Goal: Task Accomplishment & Management: Complete application form

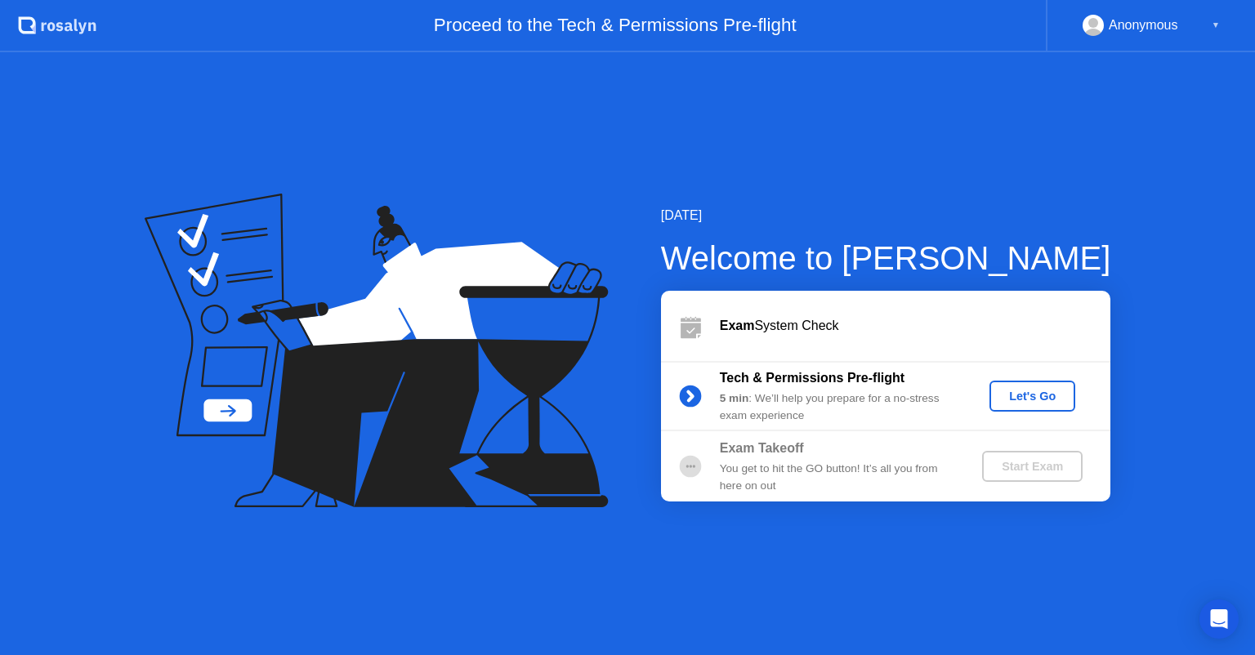
click at [966, 356] on div "Exam System Check" at bounding box center [885, 326] width 449 height 70
click at [670, 651] on div "[DATE] Welcome to [PERSON_NAME] Exam System Check Tech & Permissions Pre-flight…" at bounding box center [627, 353] width 1255 height 603
click at [1010, 398] on div "Let's Go" at bounding box center [1032, 396] width 73 height 13
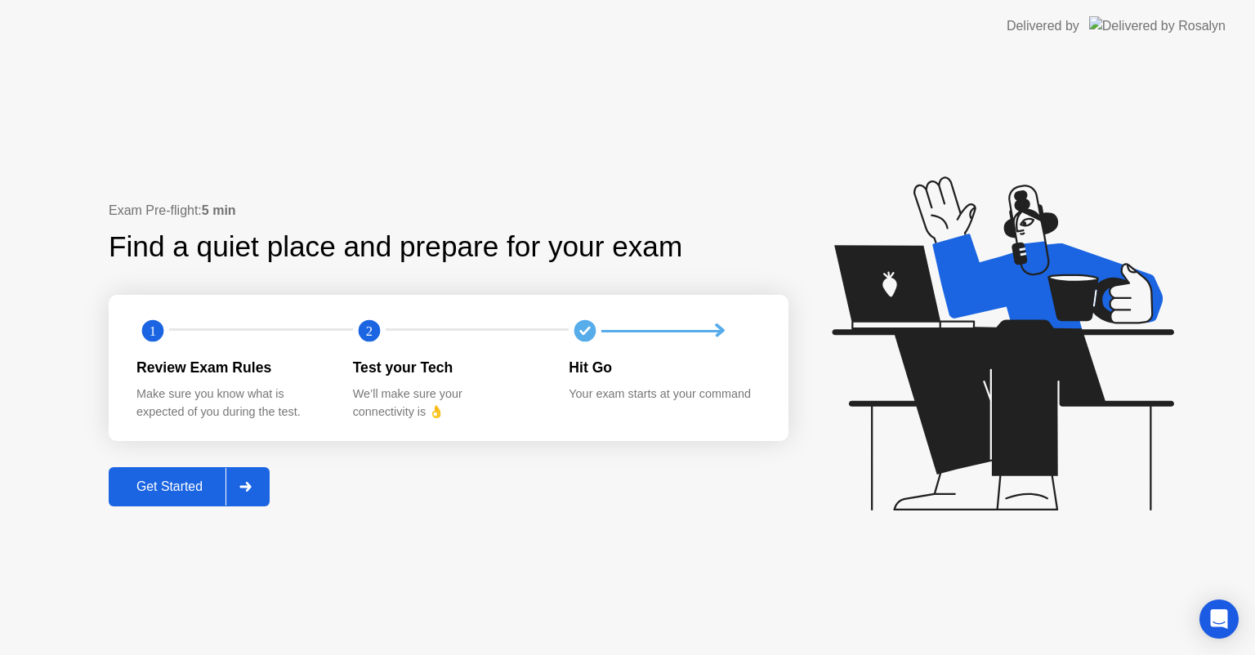
click at [209, 486] on div "Get Started" at bounding box center [170, 487] width 112 height 15
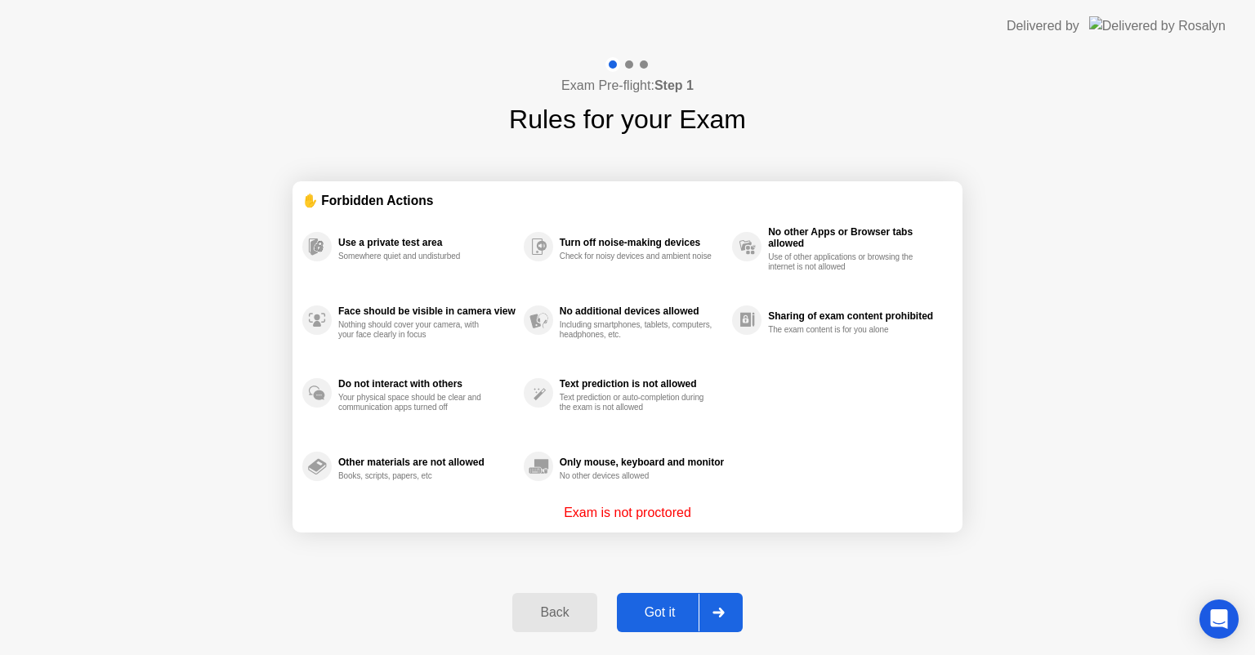
click at [710, 616] on div at bounding box center [717, 613] width 39 height 38
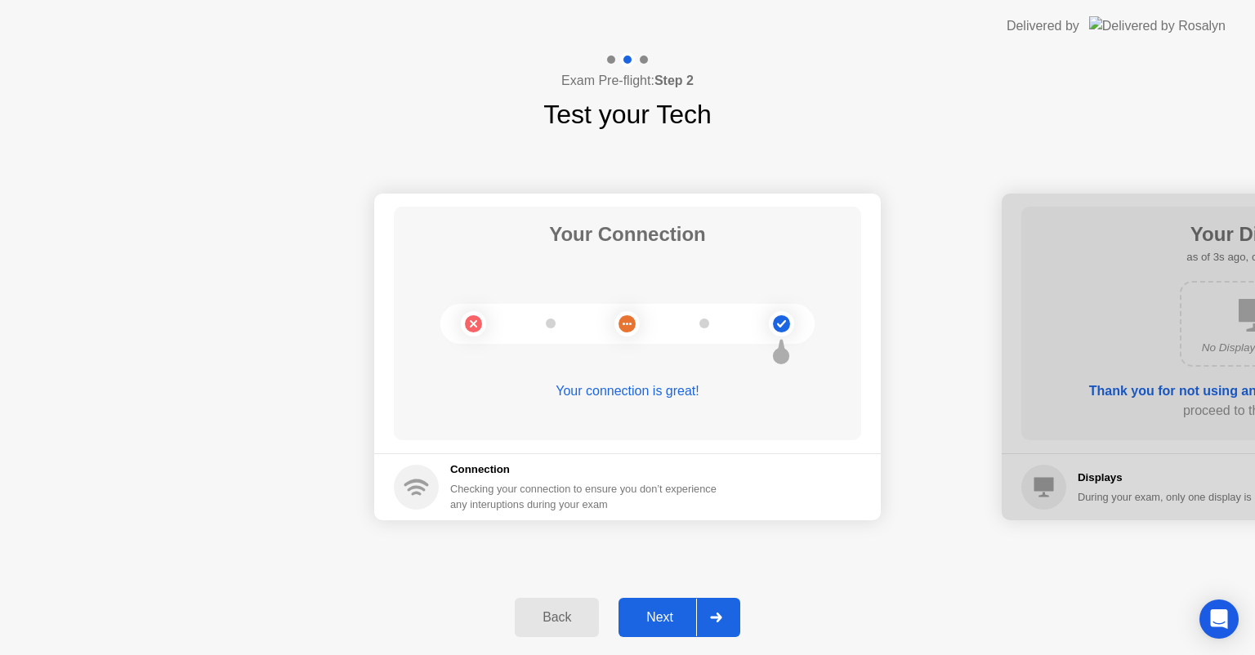
click at [709, 620] on div at bounding box center [715, 618] width 39 height 38
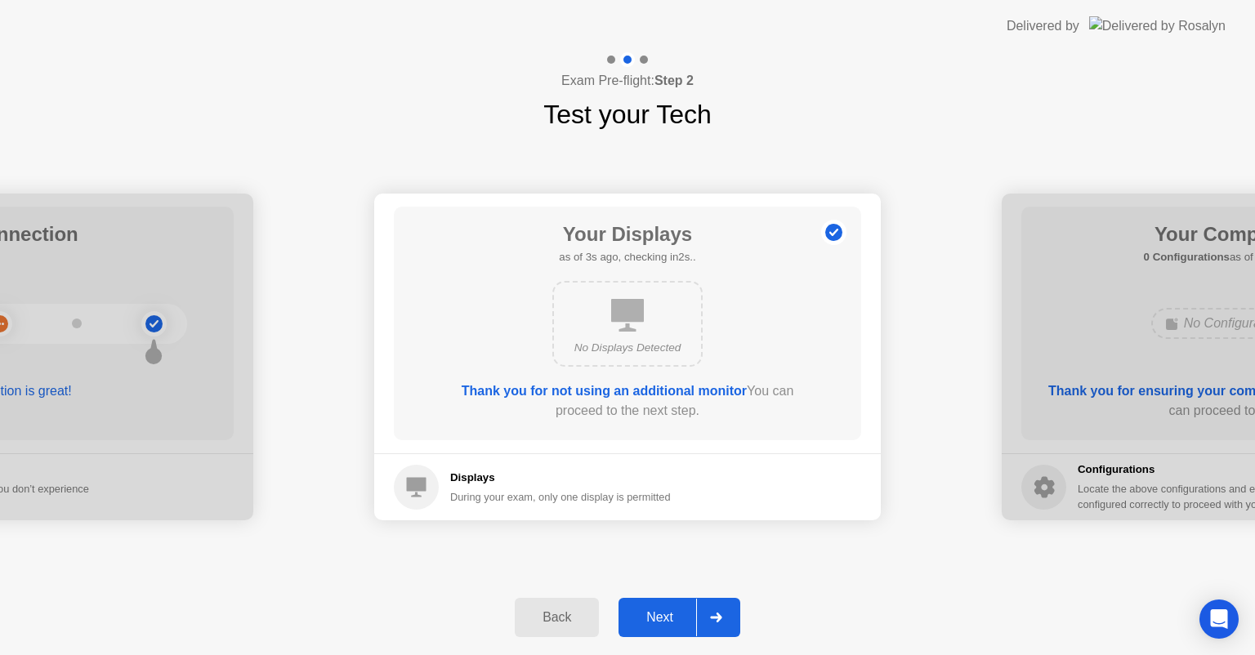
click at [697, 633] on div at bounding box center [715, 618] width 39 height 38
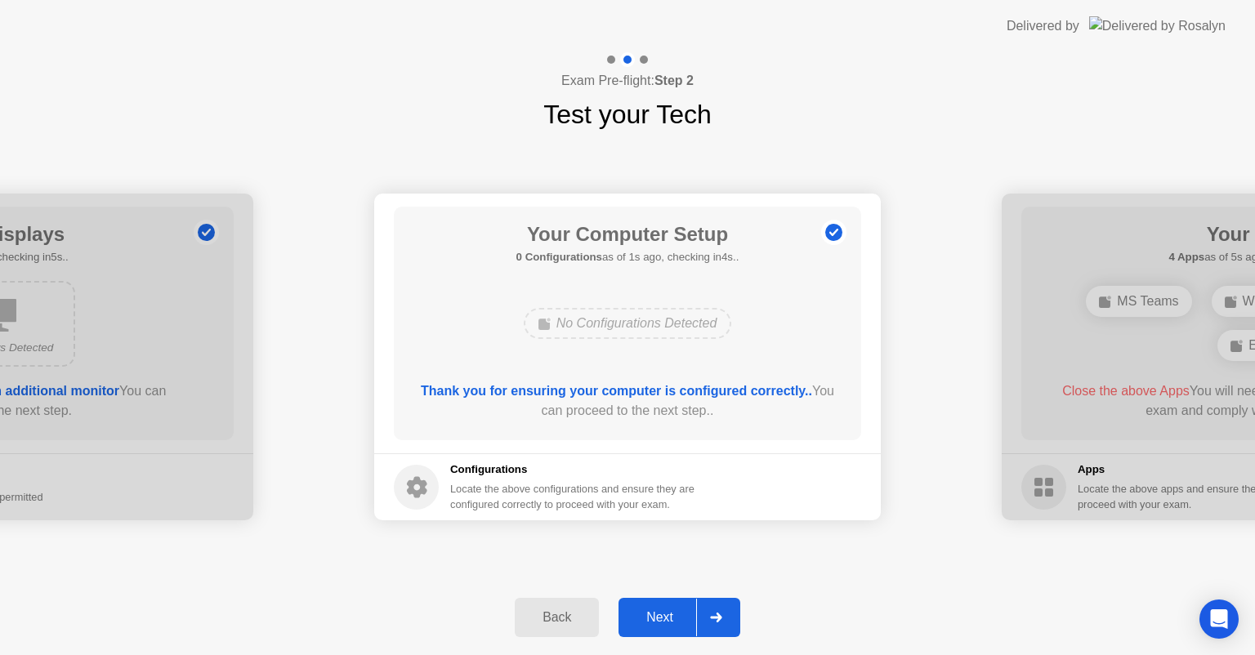
click at [711, 627] on div at bounding box center [715, 618] width 39 height 38
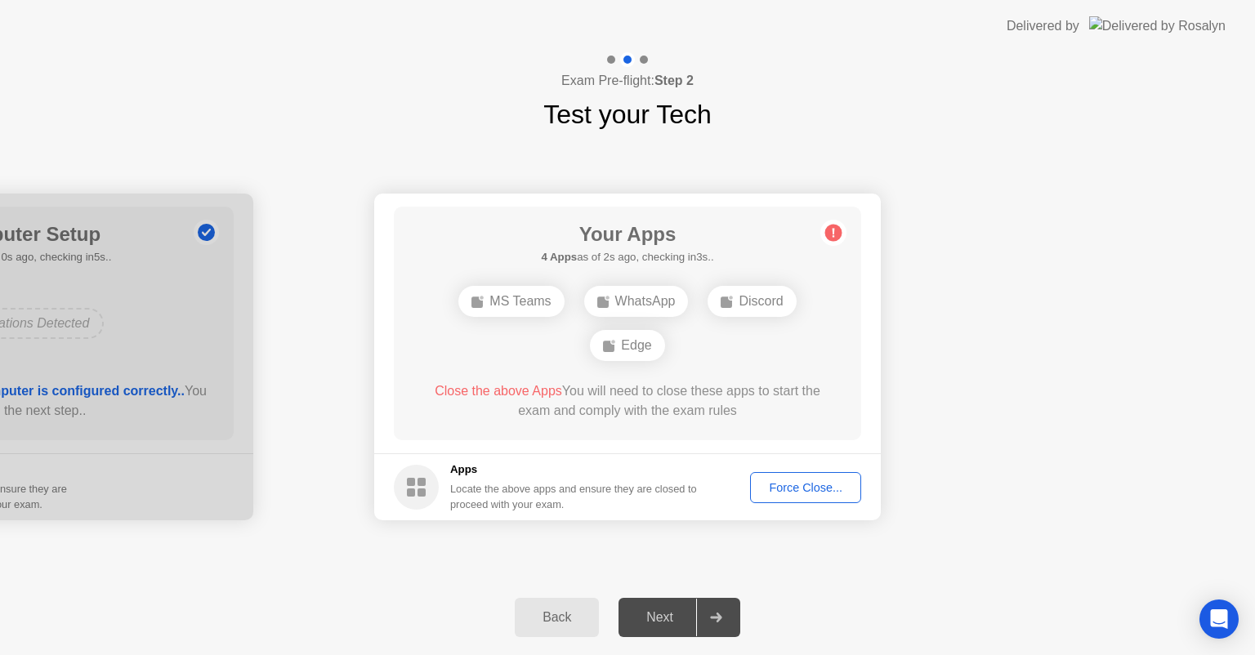
click at [728, 259] on div "Your Apps 4 Apps as of 2s ago, checking in3s.. MS Teams WhatsApp Discord Edge C…" at bounding box center [627, 324] width 467 height 234
click at [705, 276] on div "Your Apps 2 Apps as of 1s ago, checking in4s.. WhatsApp Edge Close the above Ap…" at bounding box center [627, 324] width 467 height 234
click at [779, 497] on button "Force Close..." at bounding box center [805, 487] width 111 height 31
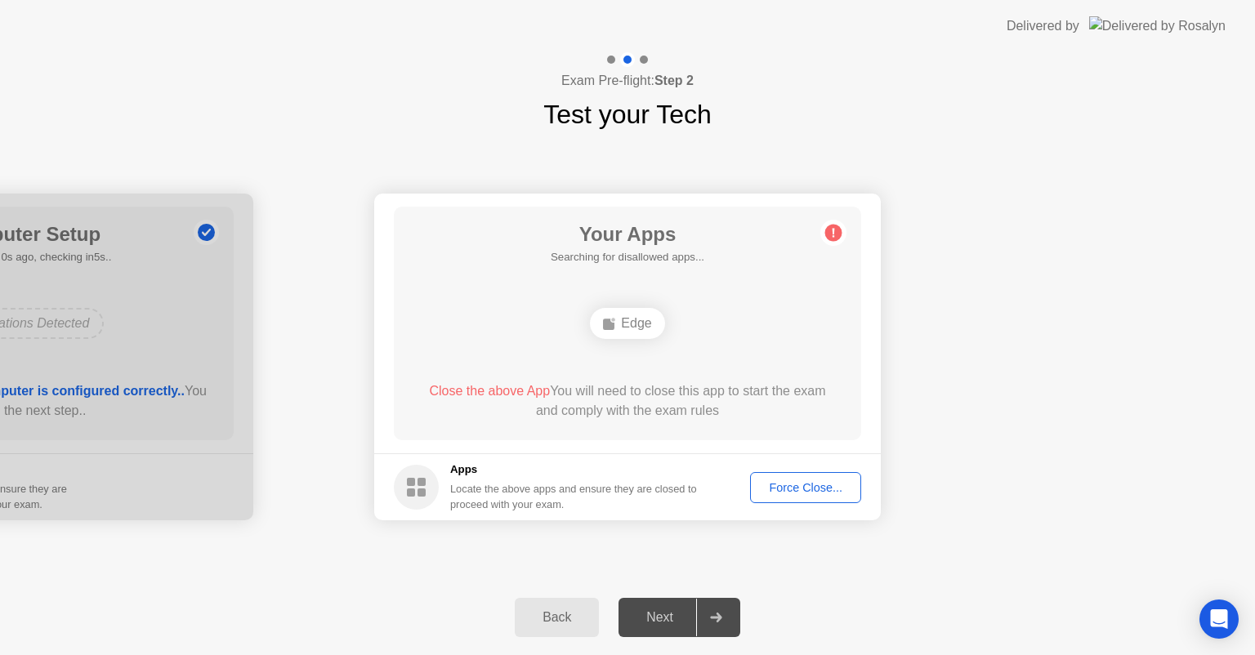
click at [645, 337] on div "Edge" at bounding box center [627, 323] width 74 height 31
click at [638, 327] on div "Edge" at bounding box center [627, 323] width 74 height 31
click at [786, 488] on div "Force Close..." at bounding box center [806, 487] width 100 height 13
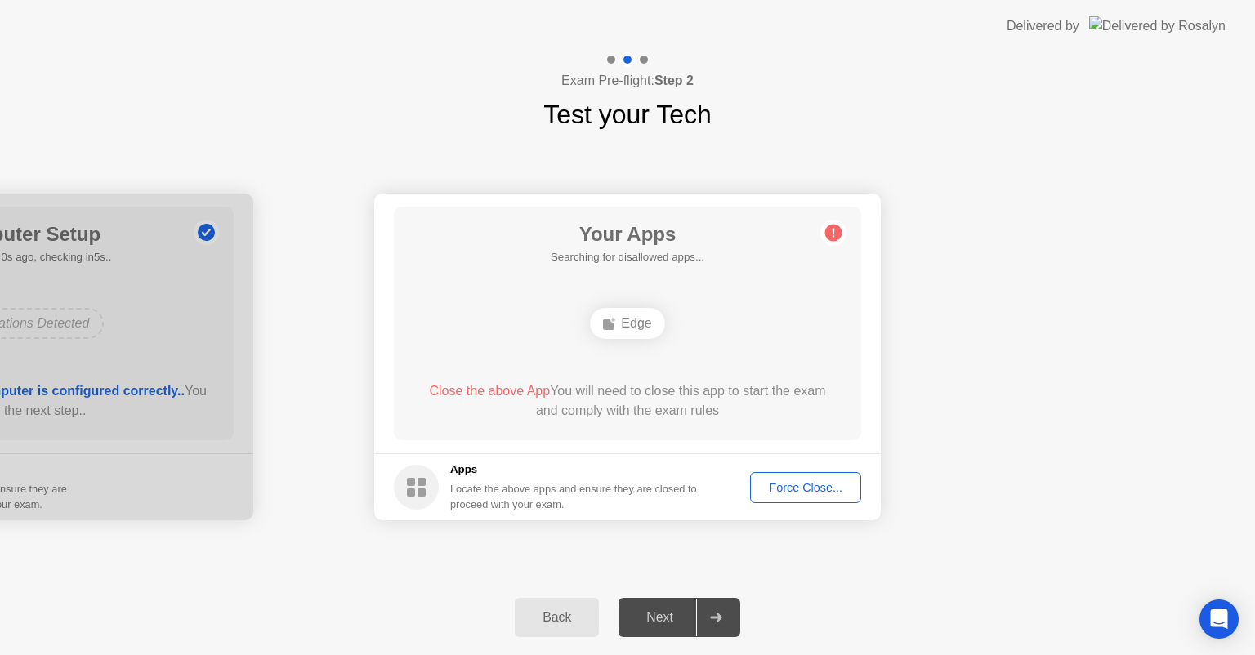
click at [626, 320] on div "Edge" at bounding box center [627, 323] width 74 height 31
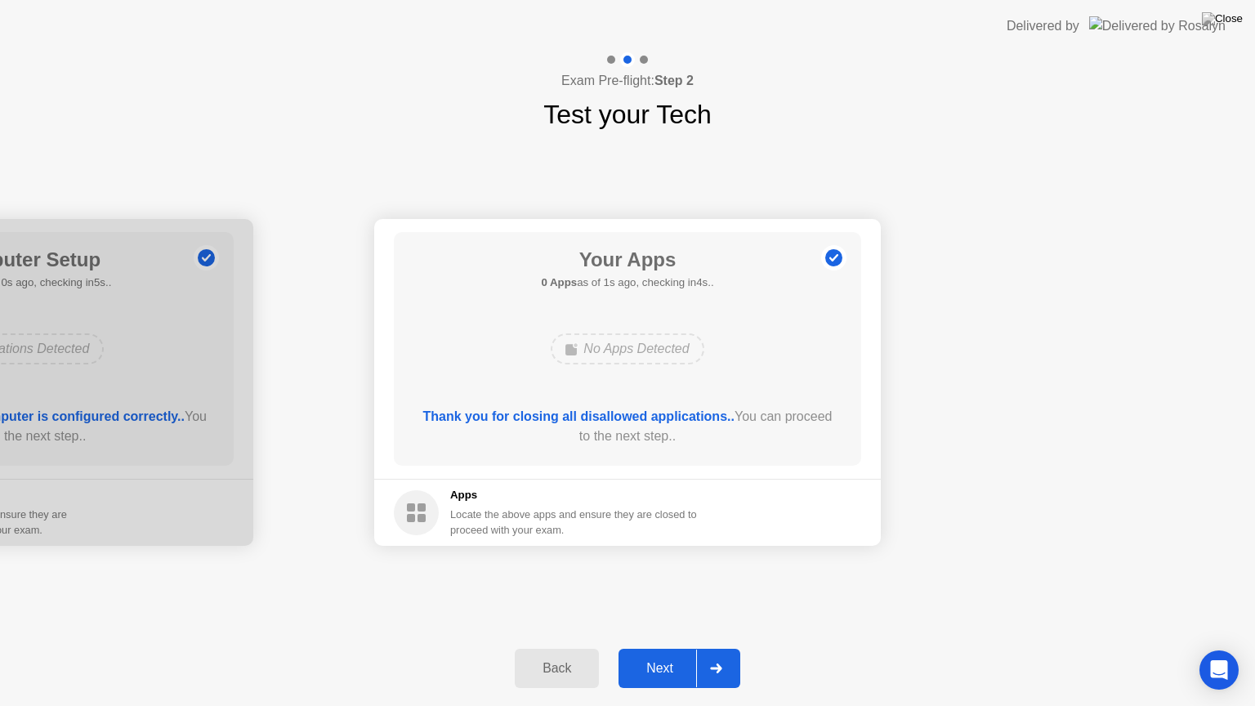
click at [719, 654] on icon at bounding box center [715, 668] width 11 height 10
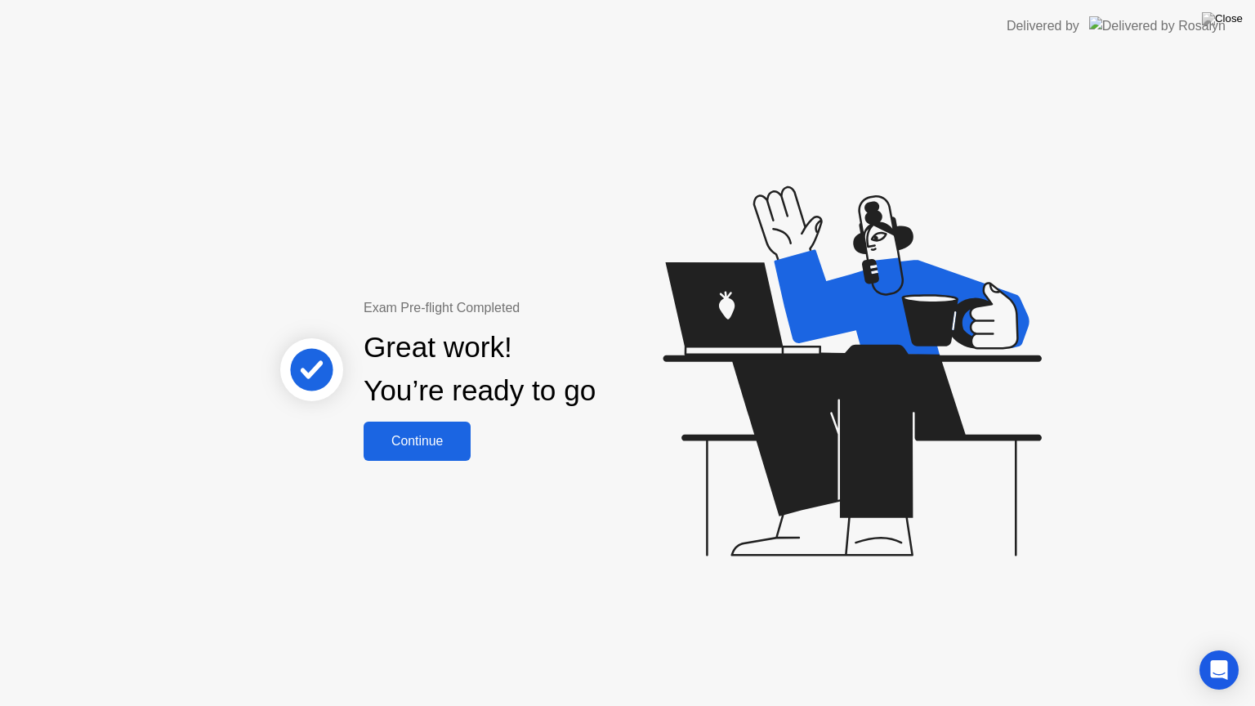
click at [450, 445] on div "Continue" at bounding box center [416, 441] width 97 height 15
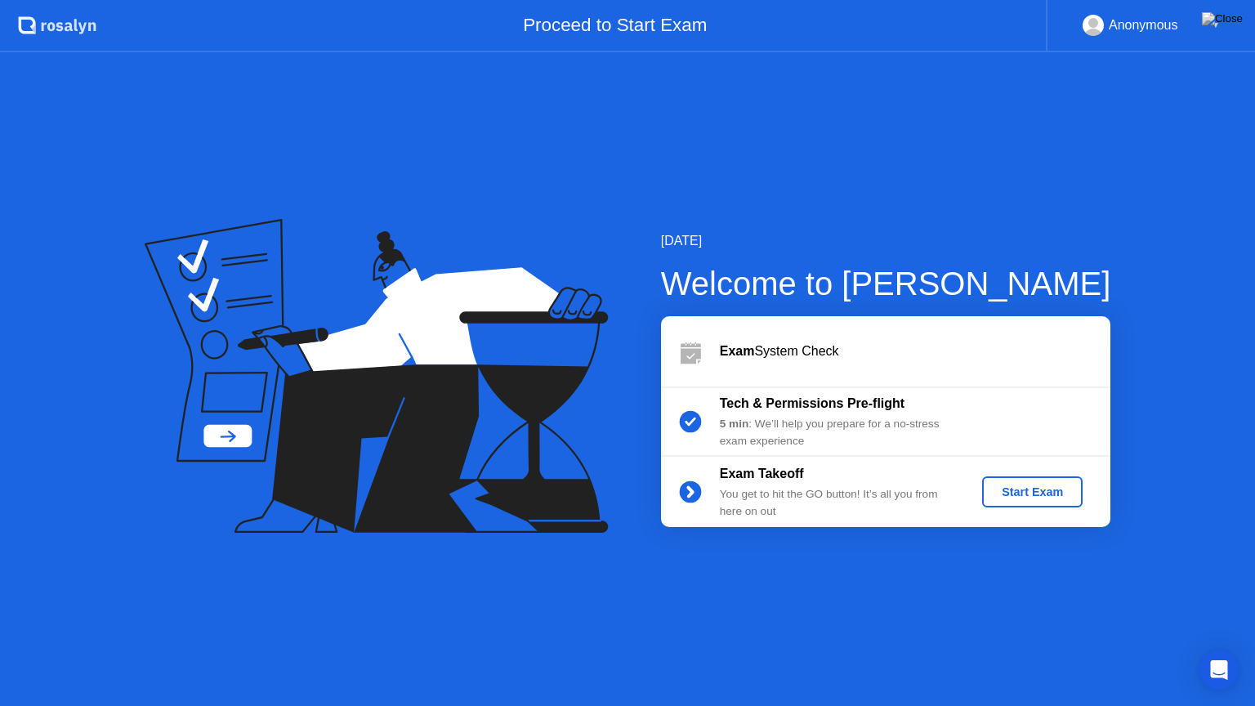
click at [1046, 493] on div "Start Exam" at bounding box center [1031, 491] width 87 height 13
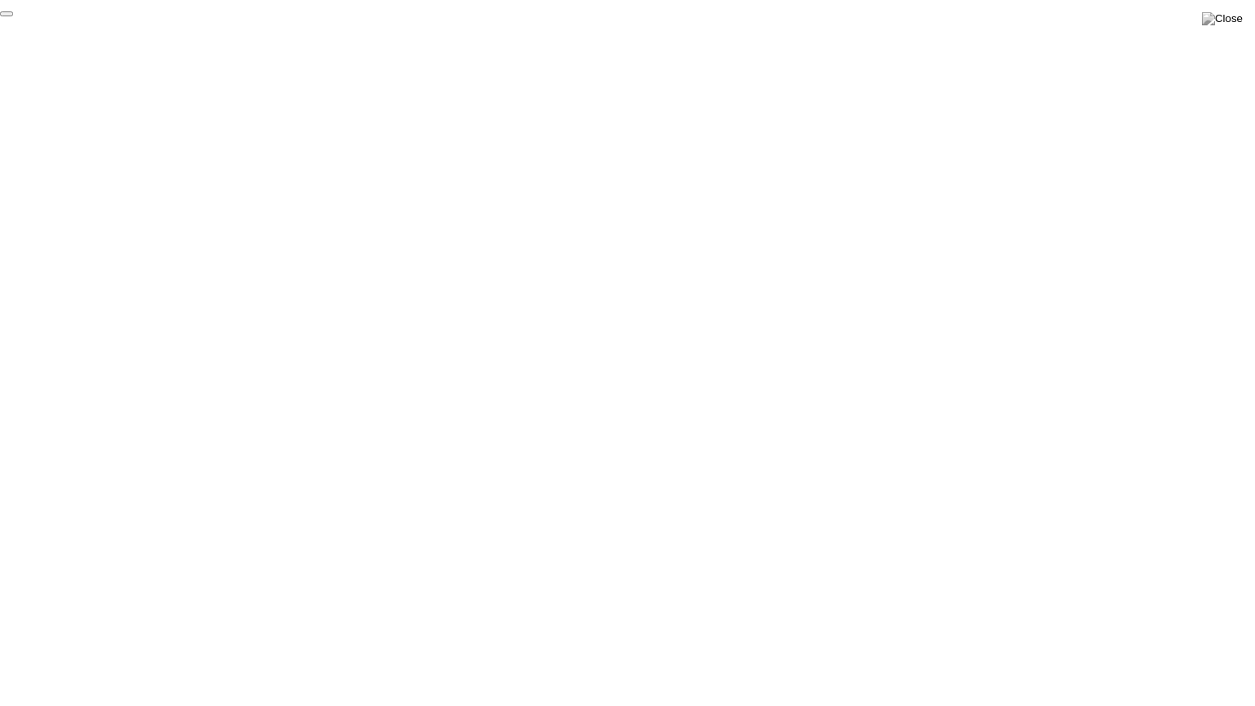
click div "End Proctoring Session"
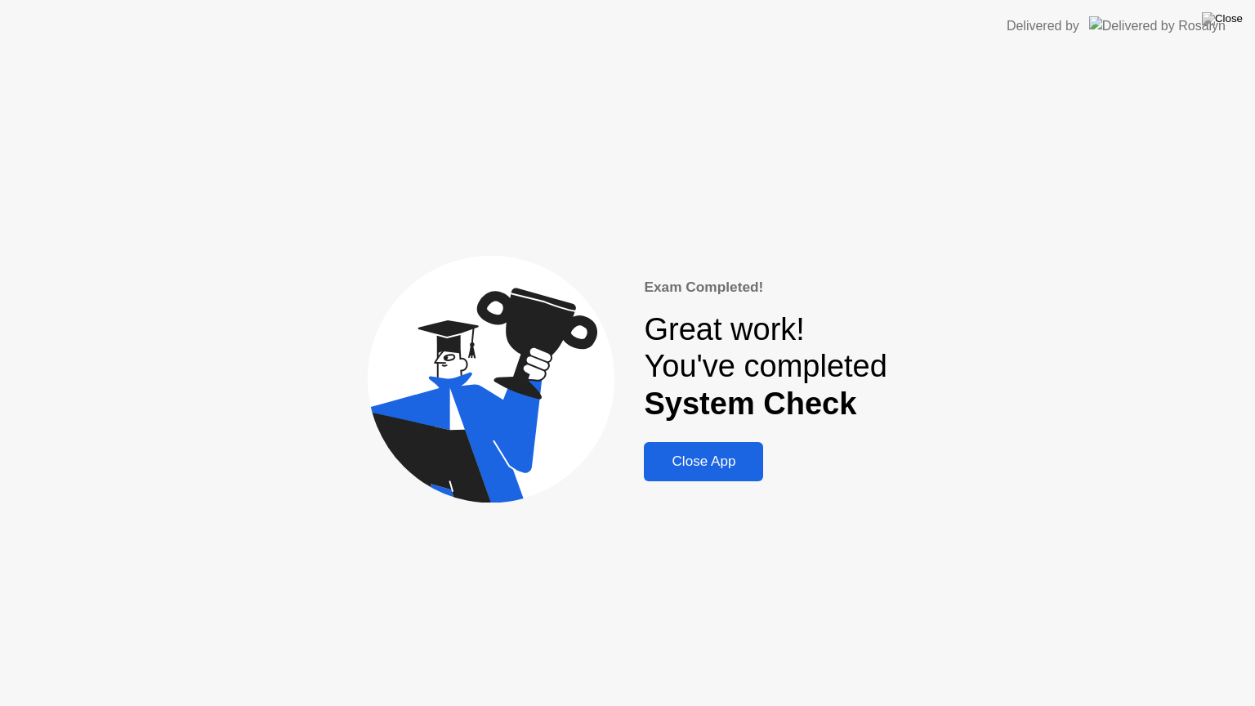
click at [732, 474] on button "Close App" at bounding box center [703, 461] width 119 height 39
